Goal: Information Seeking & Learning: Check status

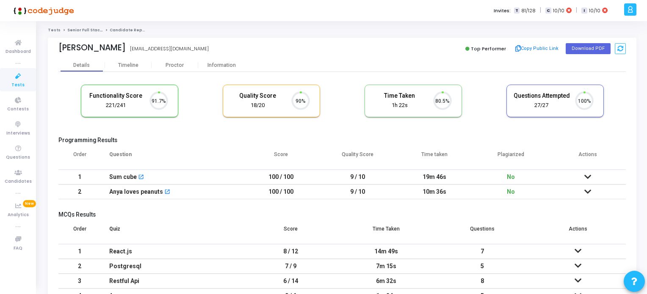
scroll to position [17, 22]
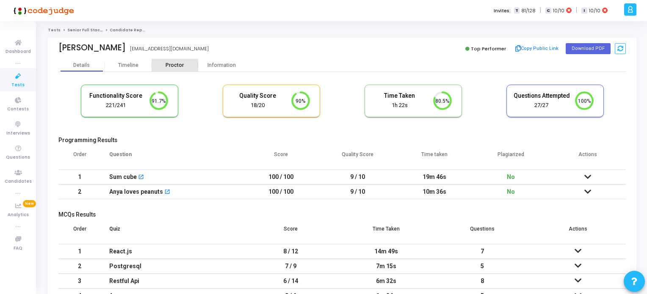
click at [174, 65] on div "Proctor" at bounding box center [175, 65] width 47 height 6
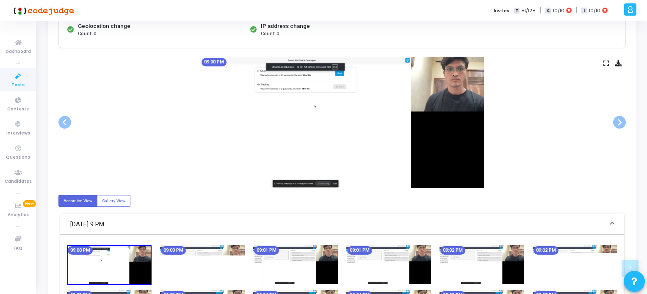
scroll to position [94, 0]
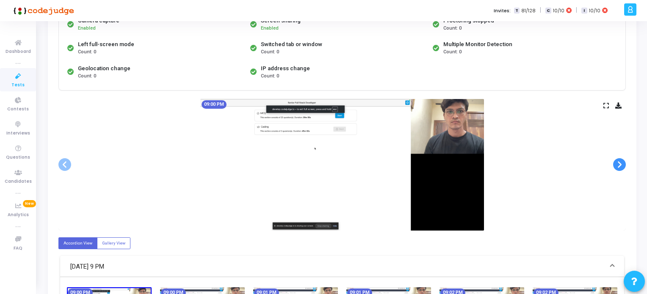
click at [616, 166] on span at bounding box center [619, 164] width 13 height 13
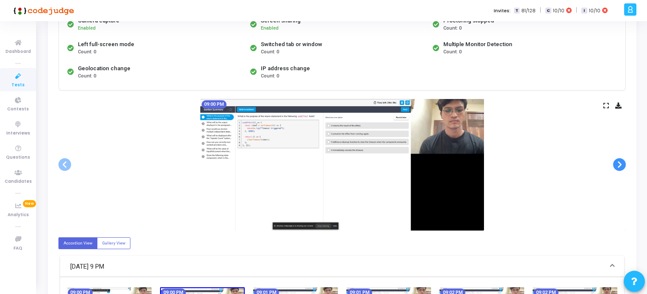
click at [616, 166] on span at bounding box center [619, 164] width 13 height 13
click at [20, 79] on icon at bounding box center [18, 76] width 18 height 11
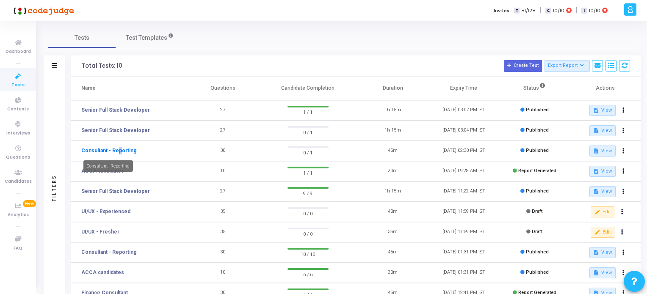
click at [116, 150] on link "Consultant - Reporting" at bounding box center [108, 151] width 55 height 8
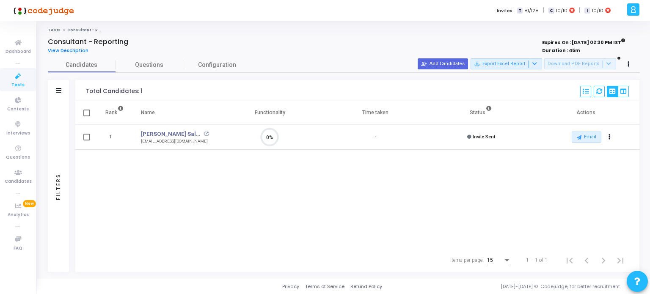
scroll to position [3, 3]
click at [21, 78] on icon at bounding box center [18, 76] width 18 height 11
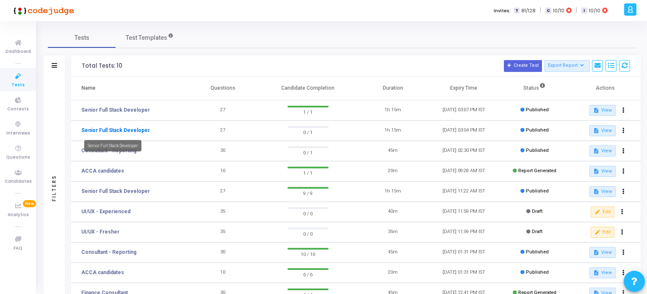
click at [116, 130] on link "Senior Full Stack Developer" at bounding box center [115, 131] width 69 height 8
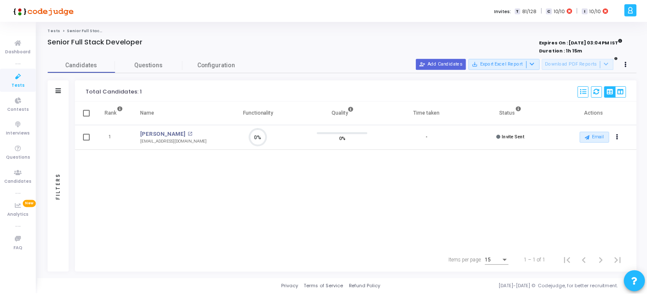
scroll to position [17, 22]
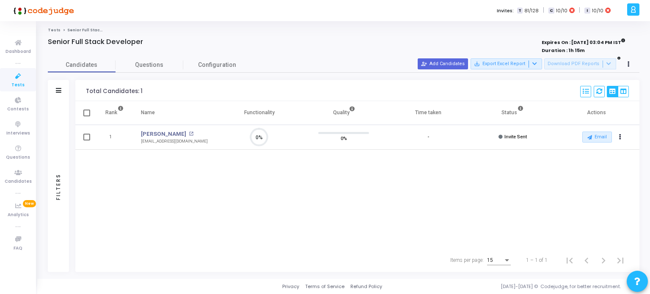
click at [17, 79] on icon at bounding box center [18, 76] width 18 height 11
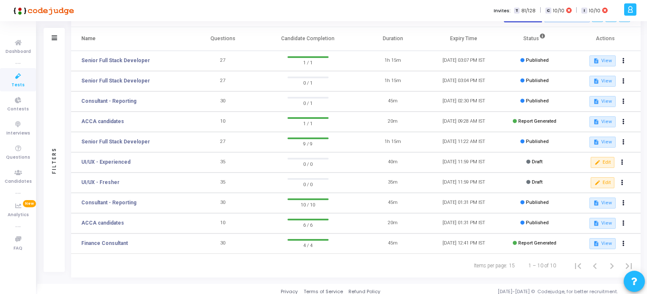
scroll to position [54, 0]
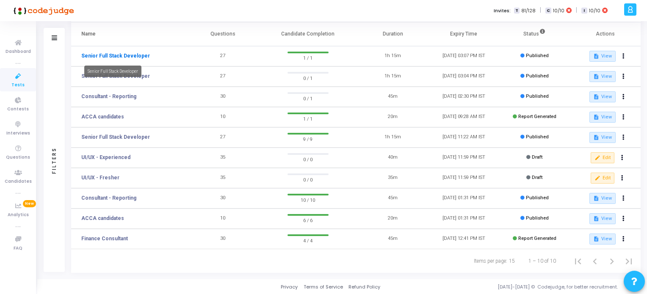
click at [107, 55] on link "Senior Full Stack Developer" at bounding box center [115, 56] width 69 height 8
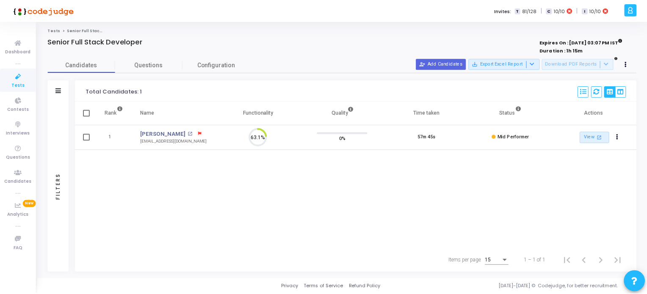
scroll to position [17, 22]
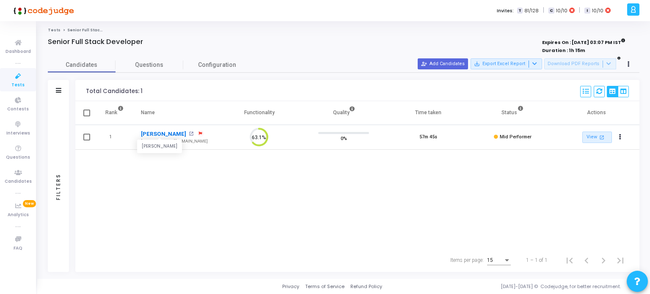
click at [165, 133] on link "[PERSON_NAME]" at bounding box center [163, 134] width 45 height 8
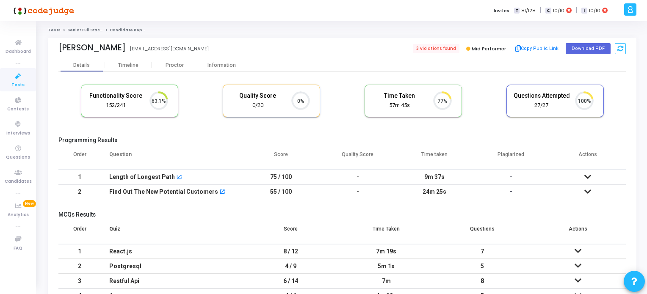
scroll to position [3, 3]
click at [442, 50] on span "3 violations found" at bounding box center [435, 48] width 48 height 9
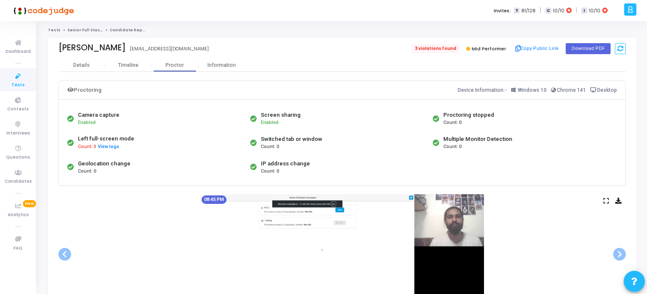
click at [435, 49] on span "3 violations found" at bounding box center [435, 48] width 48 height 9
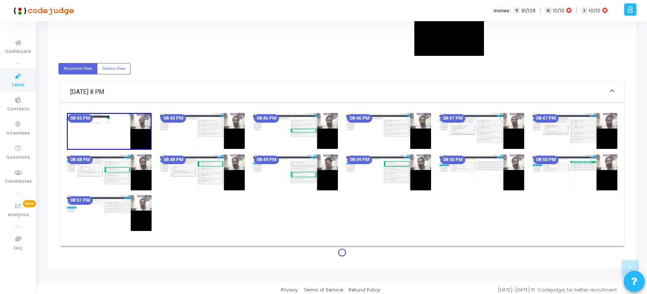
scroll to position [261, 0]
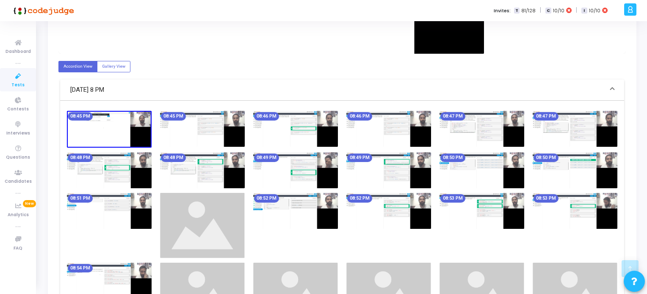
click at [23, 80] on icon at bounding box center [18, 76] width 18 height 11
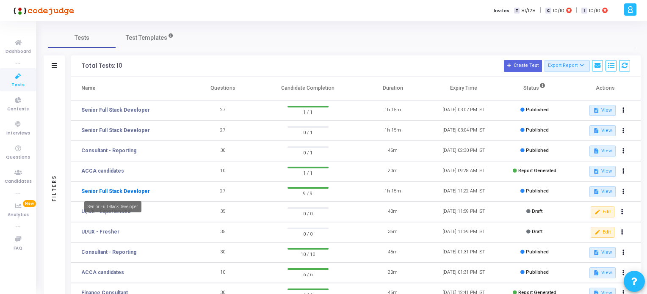
click at [130, 190] on link "Senior Full Stack Developer" at bounding box center [115, 192] width 69 height 8
